Goal: Information Seeking & Learning: Compare options

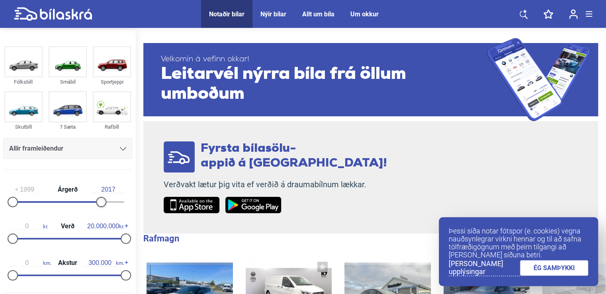
type input "2016"
drag, startPoint x: 123, startPoint y: 202, endPoint x: 94, endPoint y: 195, distance: 29.1
click at [94, 195] on div "1999 Árgerð 2016" at bounding box center [67, 194] width 129 height 37
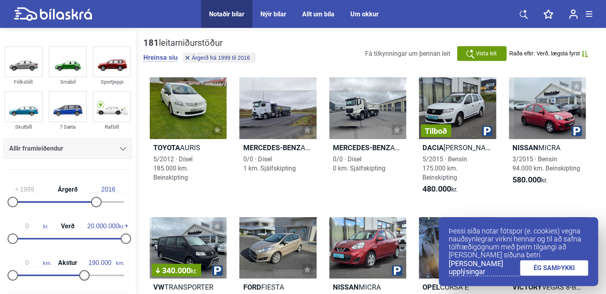
type input "180.000"
drag, startPoint x: 123, startPoint y: 275, endPoint x: 80, endPoint y: 270, distance: 42.9
click at [80, 270] on div at bounding box center [80, 275] width 10 height 10
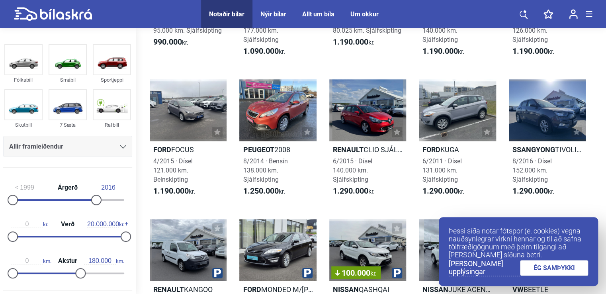
scroll to position [419, 0]
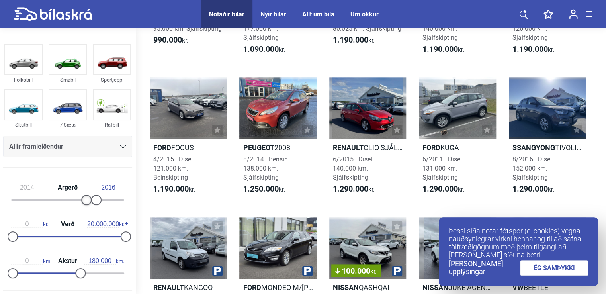
type input "2015"
drag, startPoint x: 14, startPoint y: 200, endPoint x: 94, endPoint y: 206, distance: 79.9
click at [94, 206] on div "2015 Árgerð 2016" at bounding box center [67, 192] width 129 height 37
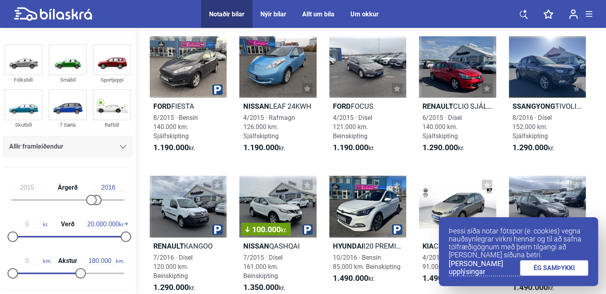
scroll to position [194, 0]
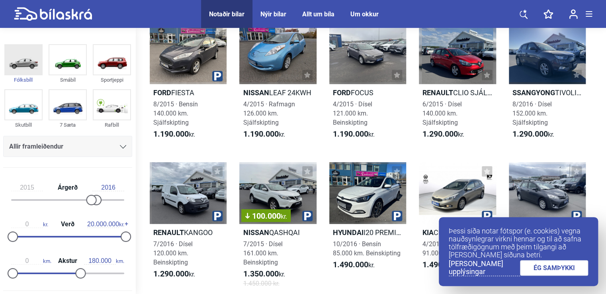
click at [25, 58] on img at bounding box center [23, 59] width 37 height 29
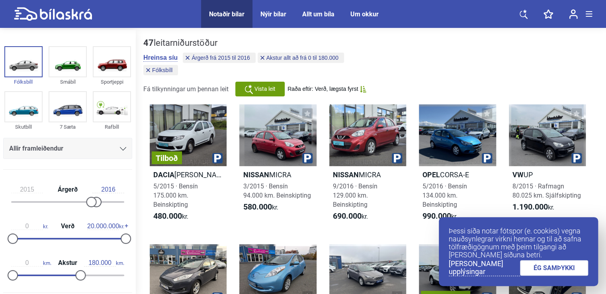
click at [120, 147] on icon at bounding box center [123, 149] width 6 height 4
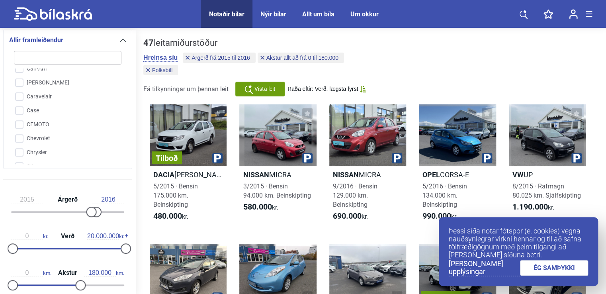
scroll to position [288, 0]
click at [20, 134] on input "Chevrolet" at bounding box center [62, 136] width 108 height 14
checkbox input "true"
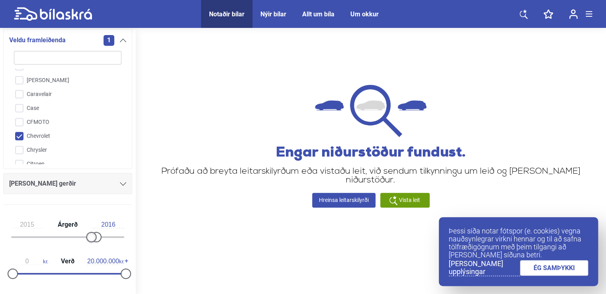
type input "2014"
click at [84, 236] on div at bounding box center [86, 237] width 10 height 10
type input "2018"
drag, startPoint x: 94, startPoint y: 237, endPoint x: 102, endPoint y: 241, distance: 9.3
click at [102, 241] on div at bounding box center [106, 237] width 10 height 10
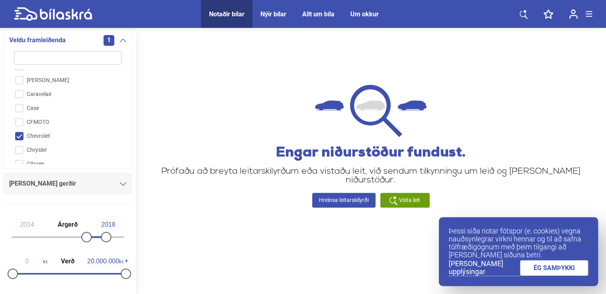
click at [18, 135] on input "Chevrolet" at bounding box center [62, 136] width 108 height 14
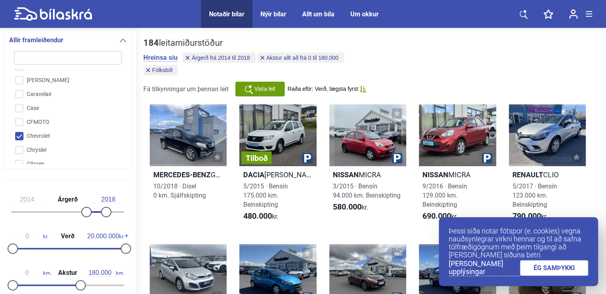
checkbox input "true"
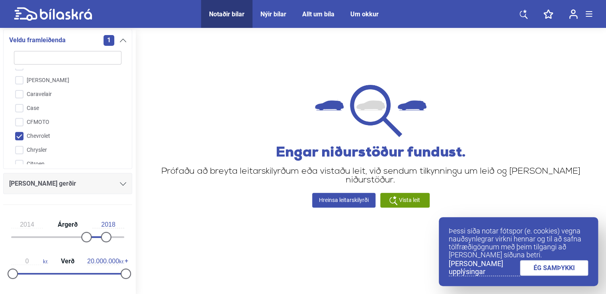
type input "2016"
type input "2015"
checkbox input "false"
